Goal: Find specific page/section: Find specific page/section

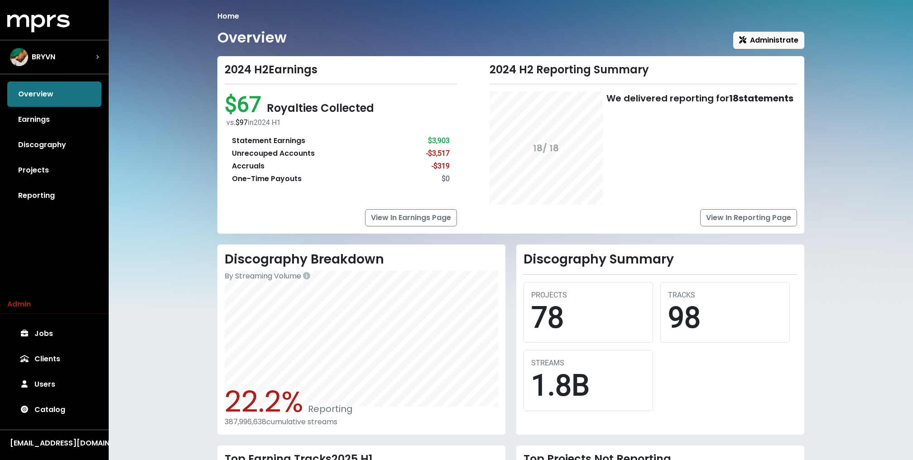
click at [75, 89] on div "Overview Earnings Discography Projects Reporting" at bounding box center [54, 145] width 109 height 127
click at [78, 57] on div "BRYVN" at bounding box center [54, 57] width 89 height 18
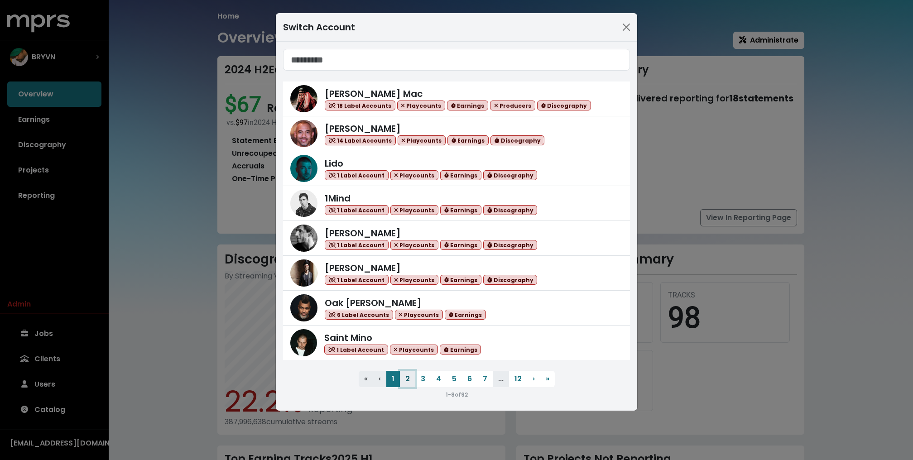
click at [409, 383] on button "2" at bounding box center [407, 379] width 15 height 16
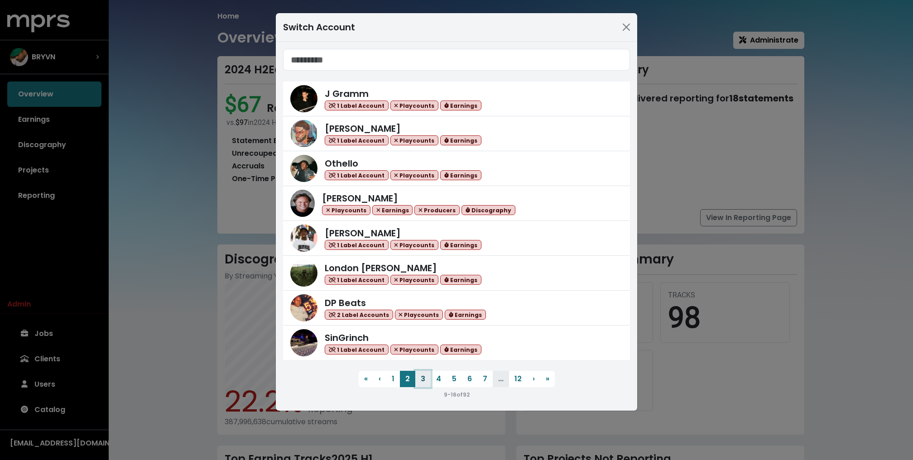
click at [424, 379] on button "3" at bounding box center [422, 379] width 15 height 16
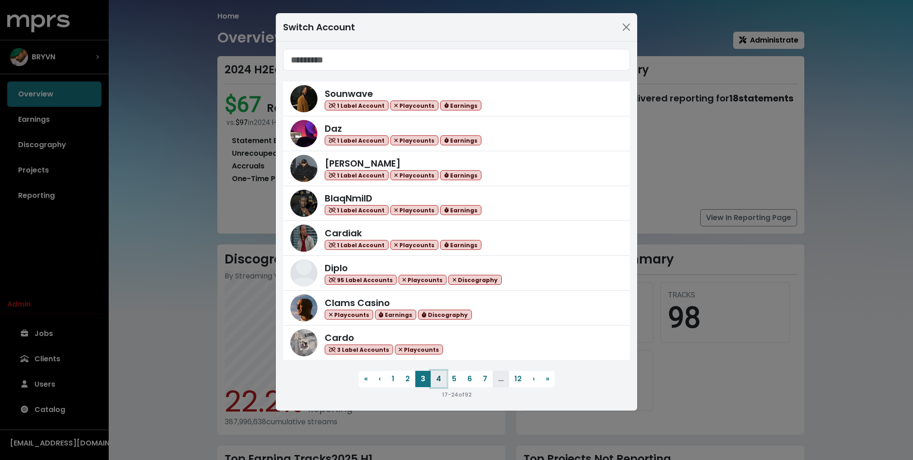
click at [435, 377] on button "4" at bounding box center [439, 379] width 16 height 16
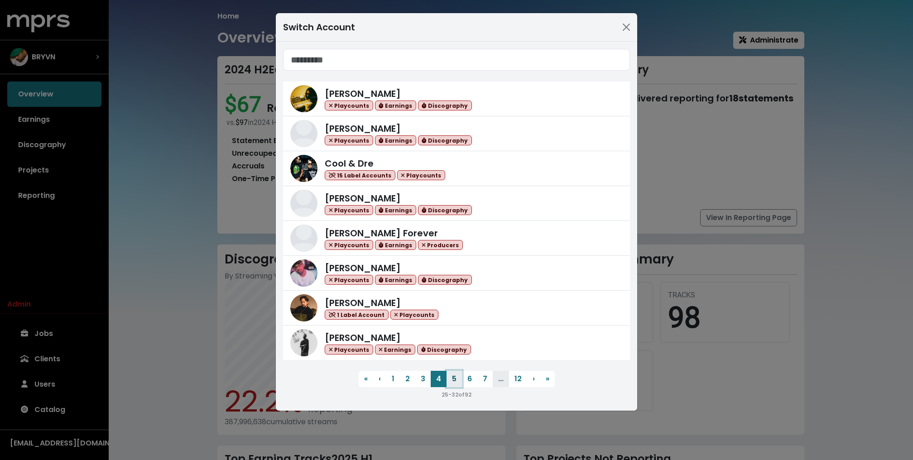
click at [450, 377] on button "5" at bounding box center [454, 379] width 15 height 16
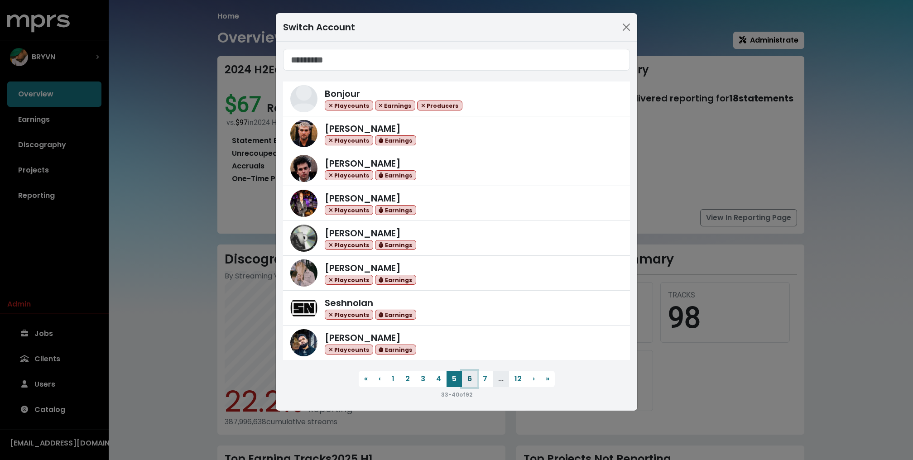
click at [466, 380] on button "6" at bounding box center [469, 379] width 15 height 16
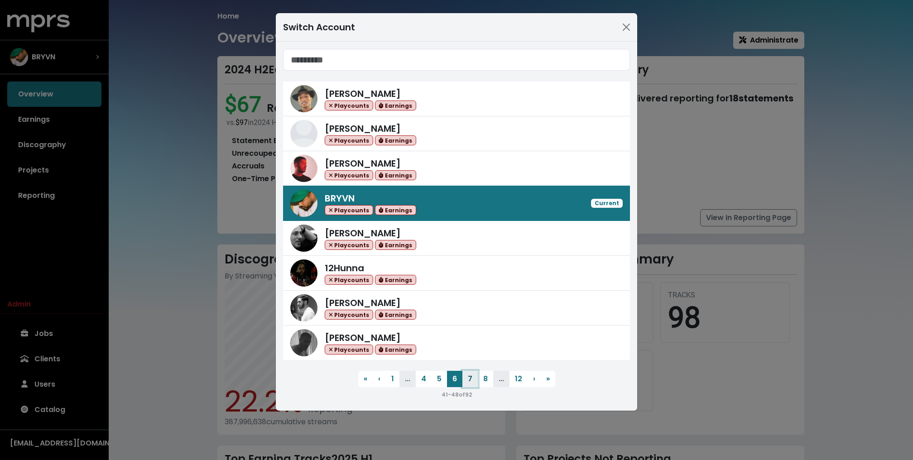
click at [471, 383] on button "7" at bounding box center [470, 379] width 15 height 16
